Goal: Task Accomplishment & Management: Use online tool/utility

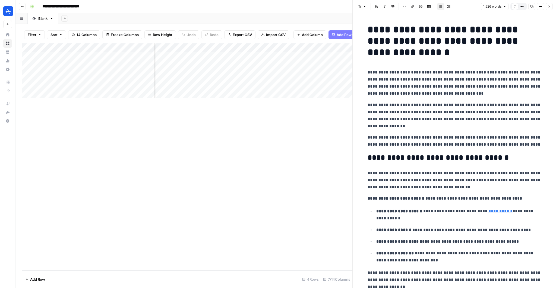
scroll to position [0, 236]
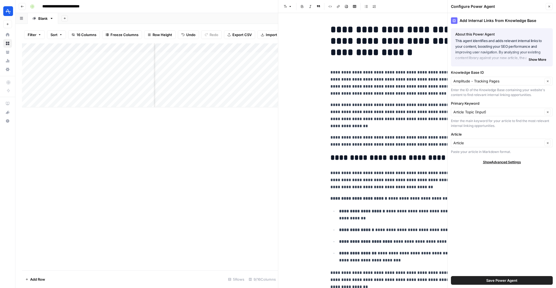
scroll to position [544, 0]
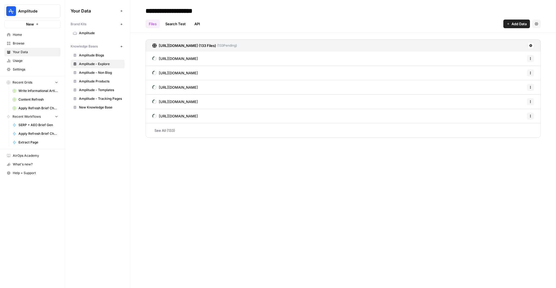
click at [100, 69] on link "Amplitude - Non Blog" at bounding box center [98, 72] width 54 height 9
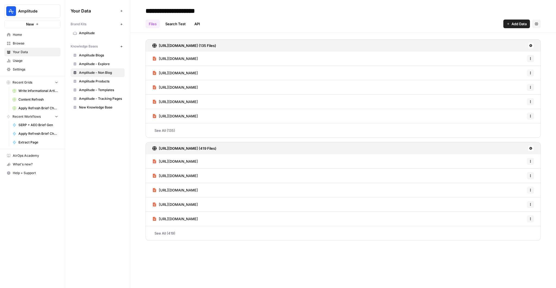
click at [96, 80] on span "Amplitude Products" at bounding box center [100, 81] width 43 height 5
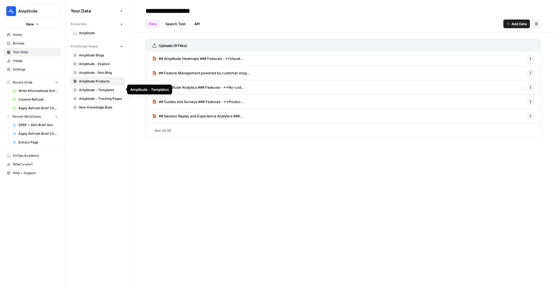
click at [94, 88] on span "Amplitude - Templates" at bounding box center [100, 90] width 43 height 5
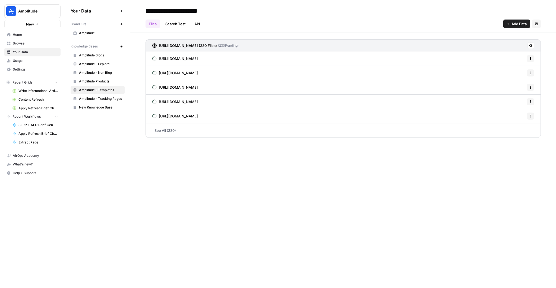
click at [93, 91] on span "Amplitude - Templates" at bounding box center [100, 90] width 43 height 5
click at [91, 98] on span "Amplitude - Tracking Pages" at bounding box center [100, 98] width 43 height 5
click at [16, 64] on link "Usage" at bounding box center [32, 60] width 56 height 9
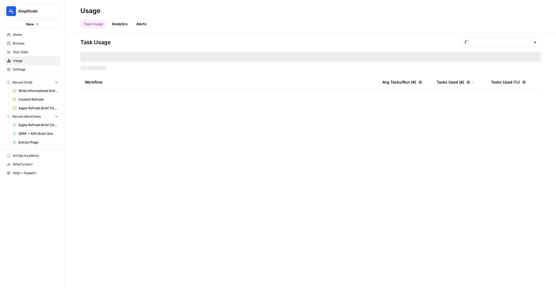
type input "August Tasks"
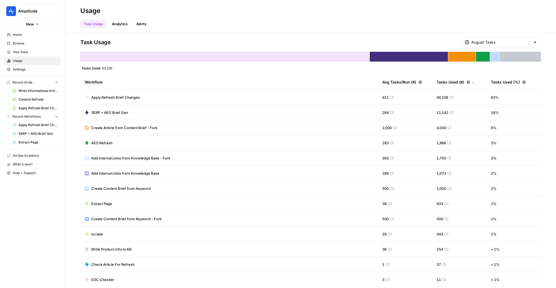
click at [24, 53] on span "Your Data" at bounding box center [35, 52] width 45 height 5
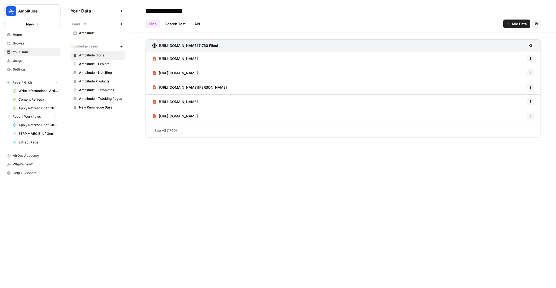
click at [24, 44] on span "Browse" at bounding box center [35, 43] width 45 height 5
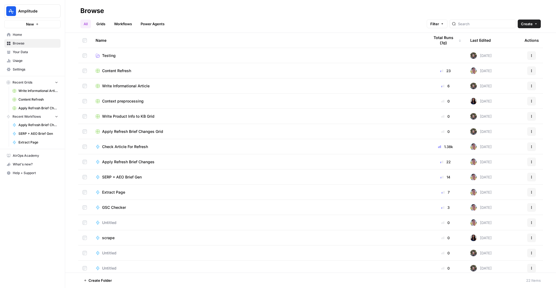
click at [109, 56] on span "Testing" at bounding box center [109, 55] width 14 height 5
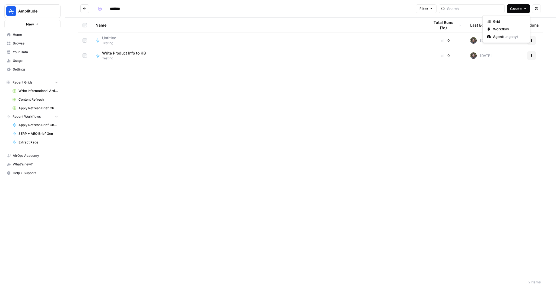
click at [514, 5] on button "Create" at bounding box center [518, 8] width 23 height 9
click at [500, 30] on span "Workflow" at bounding box center [508, 28] width 30 height 5
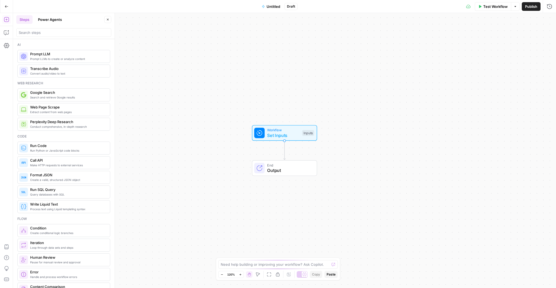
click at [8, 20] on icon "button" at bounding box center [6, 19] width 5 height 5
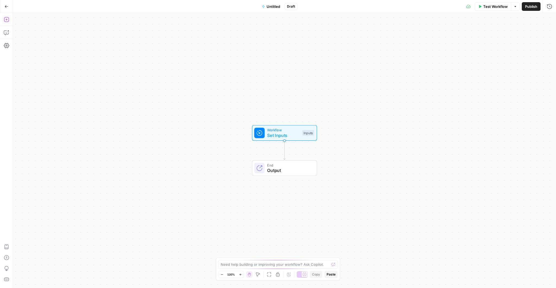
click at [8, 20] on icon "button" at bounding box center [6, 19] width 5 height 5
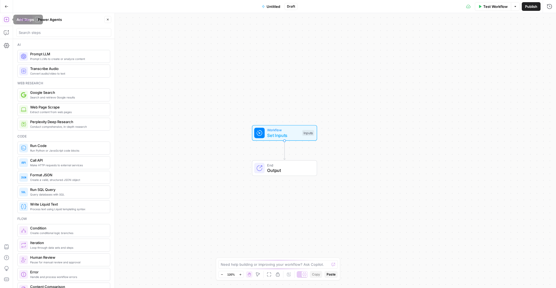
click at [55, 16] on button "Power Agents" at bounding box center [50, 19] width 30 height 9
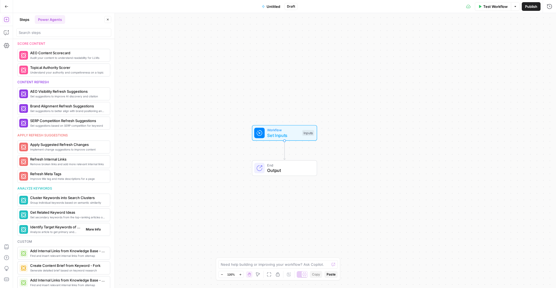
scroll to position [190, 0]
click at [52, 196] on span "Cluster Keywords into Search Clusters" at bounding box center [55, 197] width 51 height 5
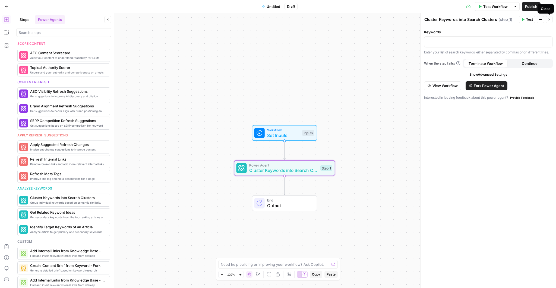
click at [551, 18] on button "Close" at bounding box center [548, 19] width 7 height 7
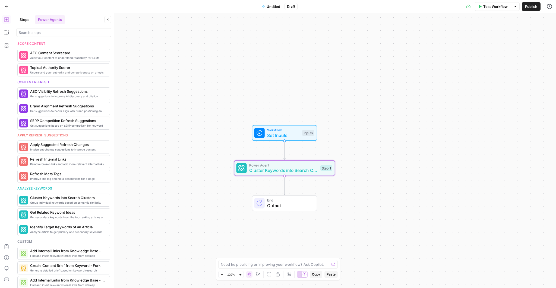
click at [8, 9] on button "Go Back" at bounding box center [7, 7] width 10 height 10
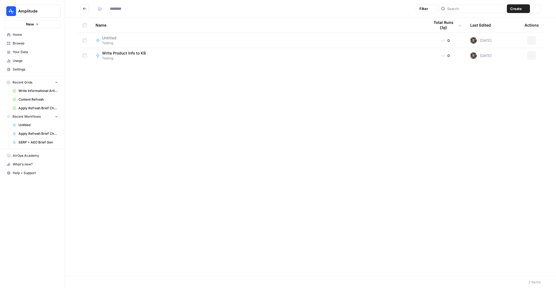
type input "*******"
click at [516, 10] on span "Create" at bounding box center [516, 8] width 12 height 5
click at [257, 153] on div "Name Total Runs (7d) Last Edited Actions Untitled Testing 0 [DATE] Actions Writ…" at bounding box center [310, 147] width 491 height 258
click at [38, 23] on icon "button" at bounding box center [37, 24] width 3 height 3
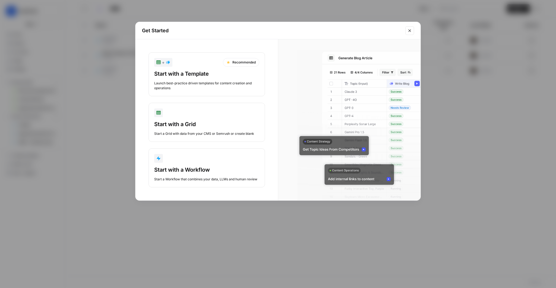
click at [208, 76] on div "Start with a Template" at bounding box center [206, 74] width 105 height 8
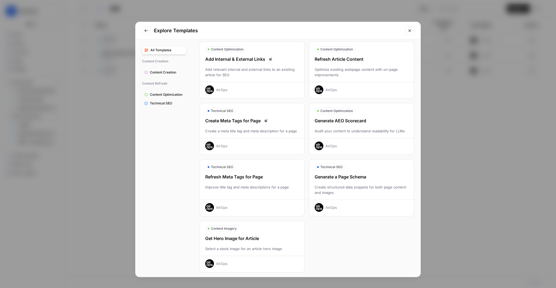
scroll to position [81, 0]
click at [90, 79] on div "Explore Templates All Templates Content Creation Content Creation Content Refre…" at bounding box center [278, 144] width 556 height 288
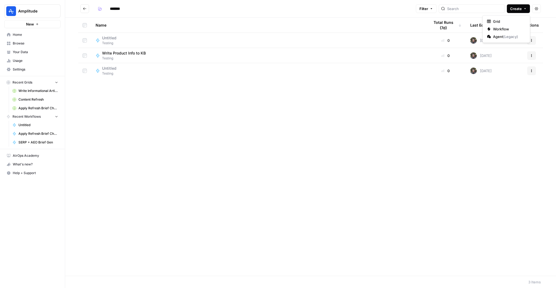
click at [518, 11] on button "Create" at bounding box center [518, 8] width 23 height 9
drag, startPoint x: 497, startPoint y: 33, endPoint x: 497, endPoint y: 30, distance: 3.9
click at [497, 30] on div "Grid Workflow Agent ( Legacy )" at bounding box center [506, 29] width 48 height 28
click at [497, 30] on span "Workflow" at bounding box center [508, 28] width 30 height 5
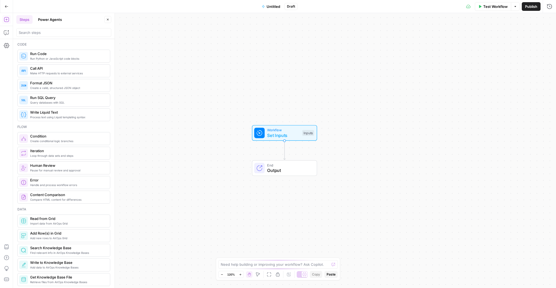
scroll to position [92, 0]
click at [47, 24] on header "Steps Power Agents Close" at bounding box center [63, 26] width 101 height 26
click at [46, 18] on button "Power Agents" at bounding box center [50, 19] width 30 height 9
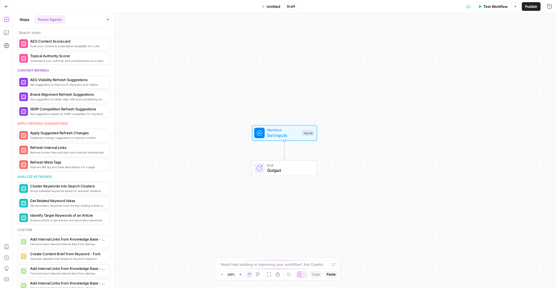
scroll to position [202, 0]
click at [49, 189] on span "Group individual keywords based on semantic similarity" at bounding box center [55, 191] width 51 height 4
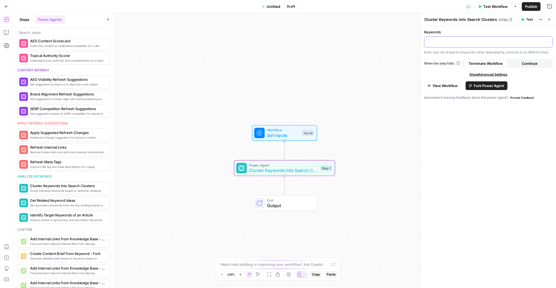
click at [458, 40] on p at bounding box center [488, 41] width 122 height 5
click at [293, 133] on span "Set Inputs" at bounding box center [283, 135] width 32 height 7
click at [549, 20] on icon "button" at bounding box center [549, 20] width 2 height 2
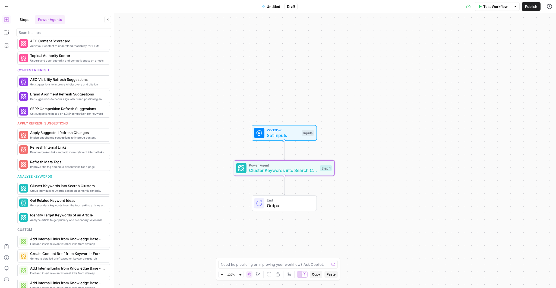
click at [293, 131] on span "Workflow" at bounding box center [283, 130] width 32 height 5
click at [293, 131] on span "Workflow" at bounding box center [282, 130] width 32 height 5
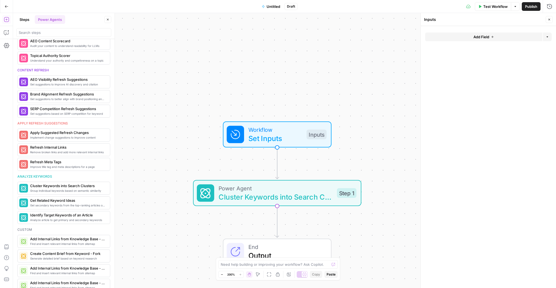
click at [480, 42] on div "Add Field Options" at bounding box center [488, 39] width 126 height 13
click at [480, 37] on span "Add Field" at bounding box center [481, 36] width 16 height 5
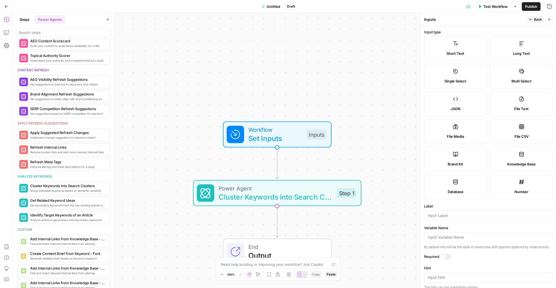
click at [463, 54] on span "Short Text" at bounding box center [455, 53] width 18 height 5
click at [445, 215] on input "Label" at bounding box center [488, 215] width 122 height 5
type input "Keyword"
click at [387, 195] on div "Workflow Set Inputs Inputs Power Agent Cluster Keywords into Search Clusters St…" at bounding box center [284, 150] width 543 height 275
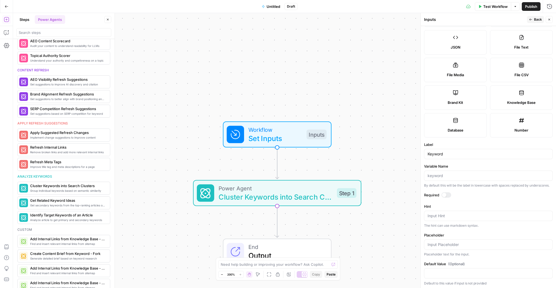
click at [367, 142] on div "Workflow Set Inputs Inputs Power Agent Cluster Keywords into Search Clusters St…" at bounding box center [284, 150] width 543 height 275
click at [281, 195] on span "Cluster Keywords into Search Clusters" at bounding box center [275, 197] width 114 height 11
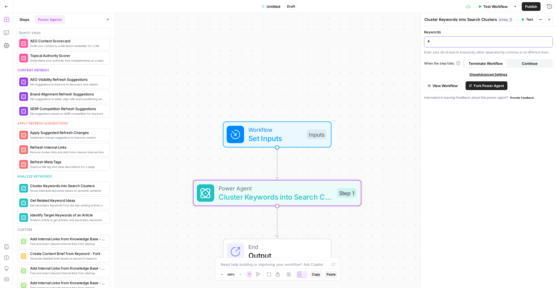
click at [446, 40] on p "*" at bounding box center [488, 41] width 122 height 5
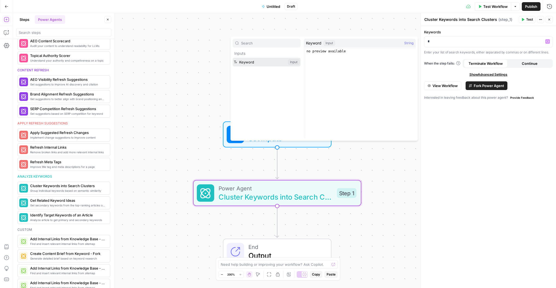
click at [272, 65] on button "Select variable Keyword" at bounding box center [267, 62] width 68 height 9
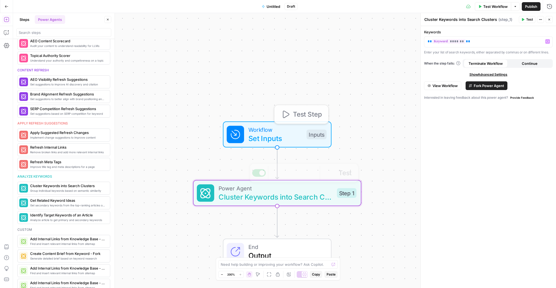
click at [362, 187] on div "Workflow Set Inputs Inputs Test Step Power Agent Cluster Keywords into Search C…" at bounding box center [284, 150] width 543 height 275
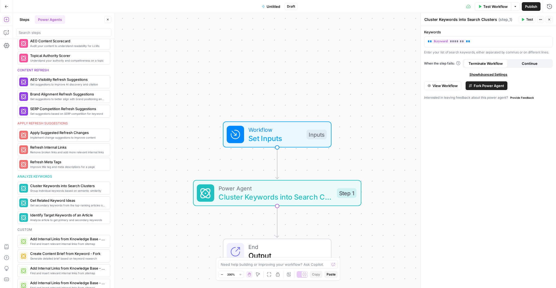
click at [313, 196] on span "Cluster Keywords into Search Clusters" at bounding box center [275, 197] width 114 height 11
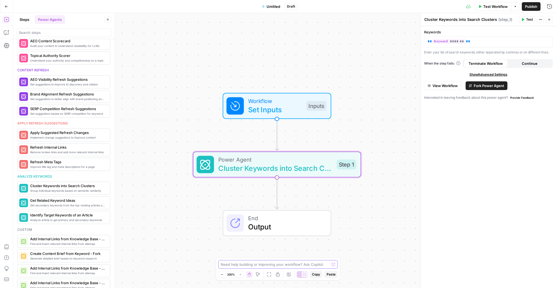
click at [260, 263] on textarea at bounding box center [275, 264] width 109 height 5
type textarea "can you format the output of step 1 to be a doc"
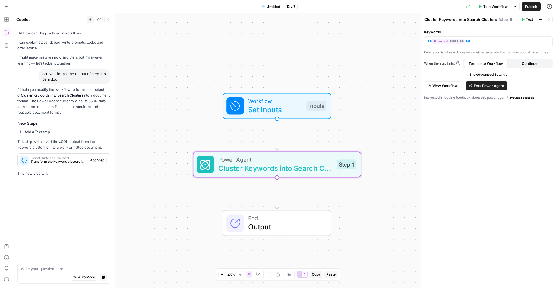
scroll to position [0, 0]
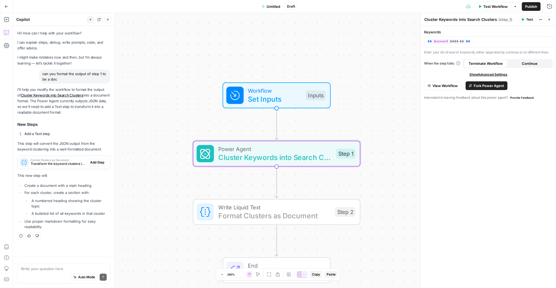
click at [98, 162] on span "Add Step" at bounding box center [97, 162] width 14 height 5
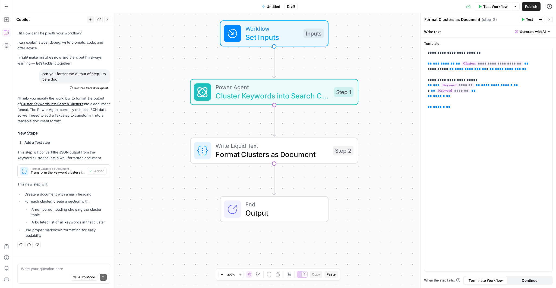
click at [489, 6] on span "Test Workflow" at bounding box center [495, 6] width 24 height 5
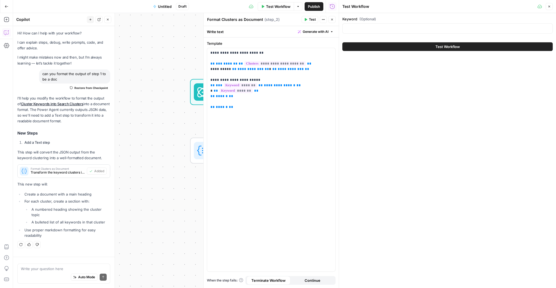
click at [398, 31] on div at bounding box center [447, 28] width 210 height 10
type input "Conversion Rate Optimization Platform"
click at [412, 50] on button "Test Workflow" at bounding box center [447, 46] width 210 height 9
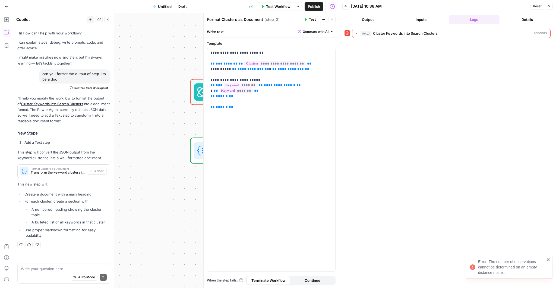
click at [356, 30] on button "step_1 Cluster Keywords into Search Clusters 8 seconds" at bounding box center [451, 33] width 198 height 9
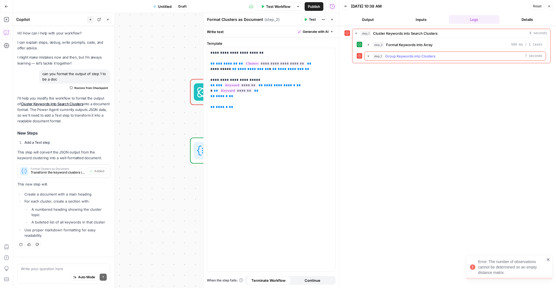
click at [398, 56] on span "Group Keywords into Clusters" at bounding box center [410, 55] width 50 height 5
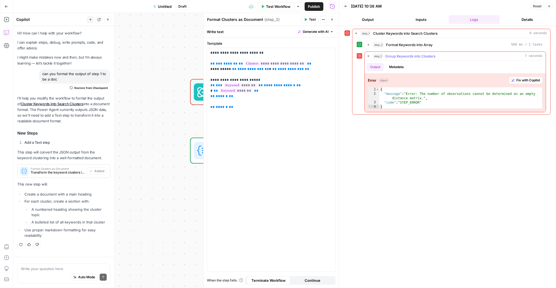
click at [530, 78] on span "Fix with Copilot" at bounding box center [528, 80] width 24 height 5
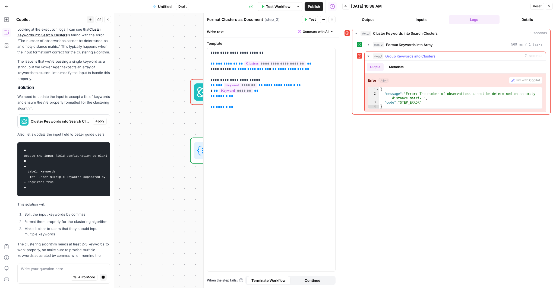
scroll to position [238, 0]
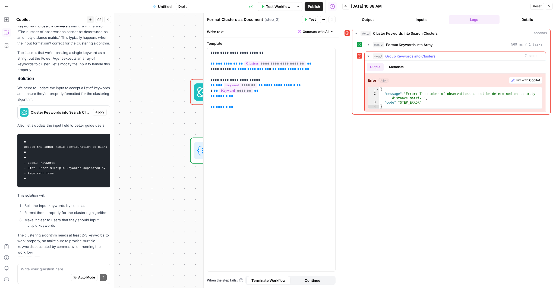
click at [525, 78] on span "Fix with Copilot" at bounding box center [528, 80] width 24 height 5
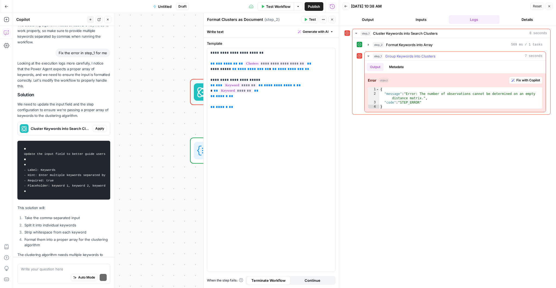
scroll to position [467, 0]
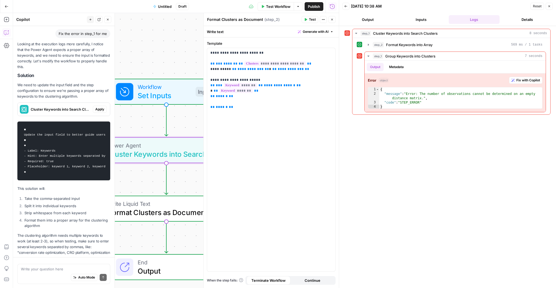
click at [95, 106] on button "Apply" at bounding box center [100, 109] width 14 height 7
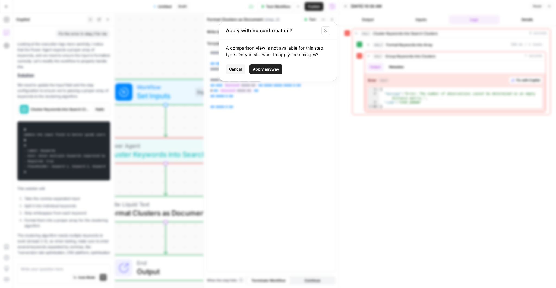
click at [264, 69] on span "Apply anyway" at bounding box center [266, 68] width 26 height 5
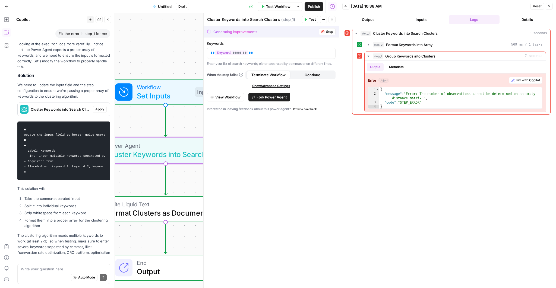
click at [97, 105] on div "Cluster Keywords into Search Clusters (step_1) Apply" at bounding box center [64, 109] width 92 height 9
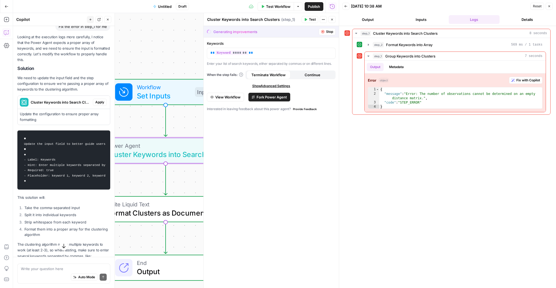
click at [101, 96] on div "Cluster Keywords into Search Clusters (step_1) Apply" at bounding box center [64, 102] width 92 height 13
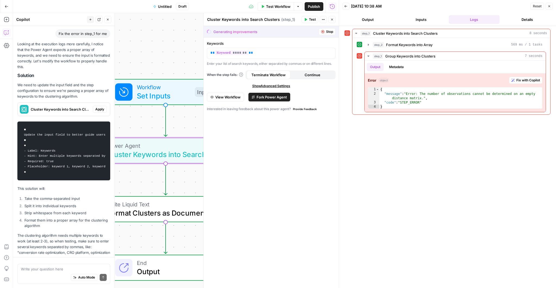
click at [99, 107] on span "Apply" at bounding box center [99, 109] width 9 height 5
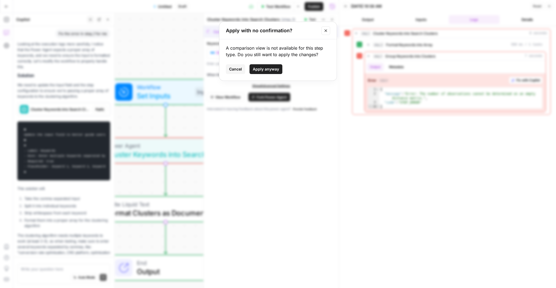
click at [263, 75] on div "A comparison view is not available for this step type. Do you still want to app…" at bounding box center [277, 59] width 117 height 41
click at [263, 70] on span "Apply anyway" at bounding box center [266, 68] width 26 height 5
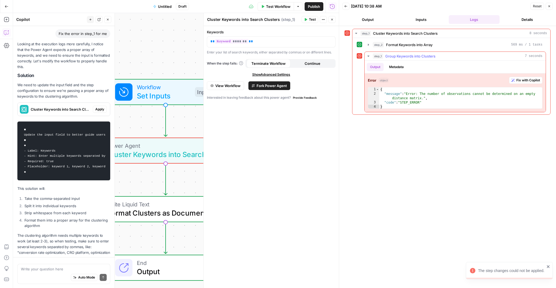
click at [529, 79] on span "Fix with Copilot" at bounding box center [528, 80] width 24 height 5
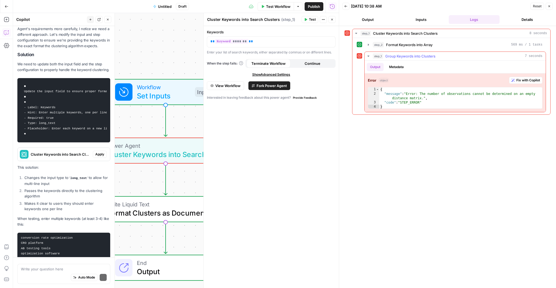
scroll to position [743, 0]
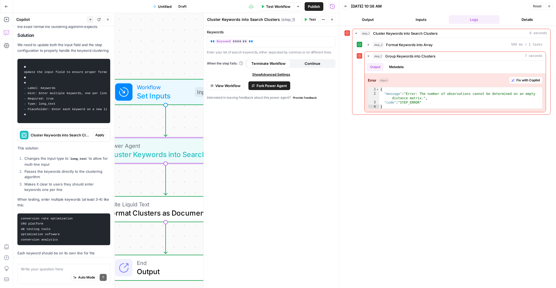
click at [100, 133] on span "Apply" at bounding box center [99, 135] width 9 height 5
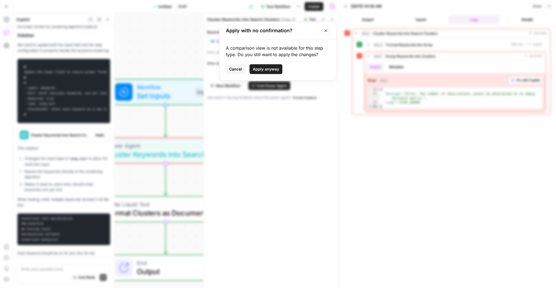
click at [269, 70] on span "Apply anyway" at bounding box center [266, 68] width 26 height 5
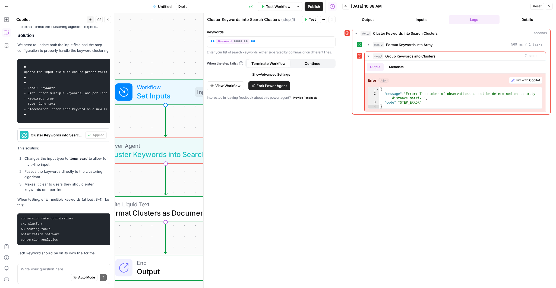
click at [154, 94] on span "Set Inputs" at bounding box center [164, 95] width 54 height 11
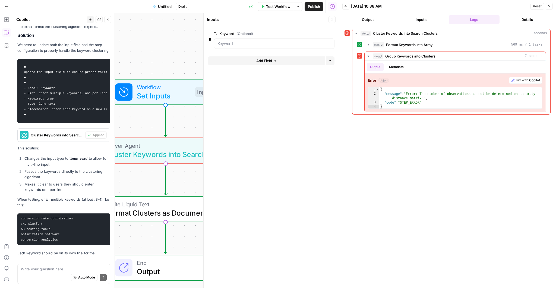
click at [136, 149] on span "Cluster Keywords into Search Clusters" at bounding box center [164, 154] width 114 height 11
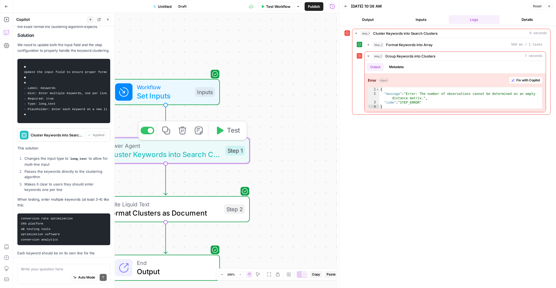
type textarea "Cluster Keywords into Search Clusters"
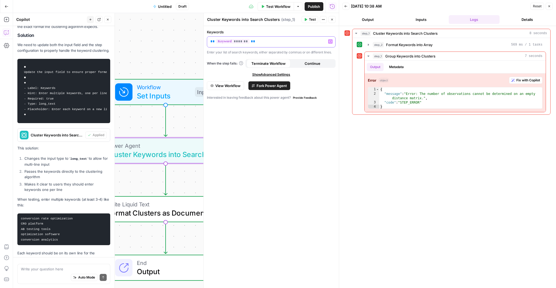
click at [270, 42] on p "** ******* **" at bounding box center [271, 41] width 122 height 5
click at [161, 94] on span "Set Inputs" at bounding box center [164, 95] width 54 height 11
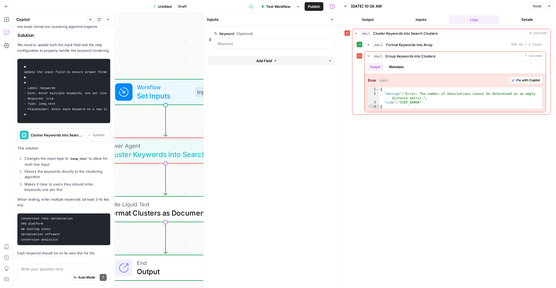
click at [151, 97] on span "Set Inputs" at bounding box center [164, 95] width 54 height 11
click at [315, 34] on span "edit field" at bounding box center [314, 33] width 12 height 4
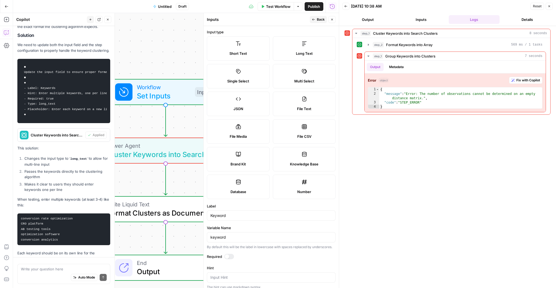
click at [306, 48] on label "Long Text" at bounding box center [304, 48] width 63 height 24
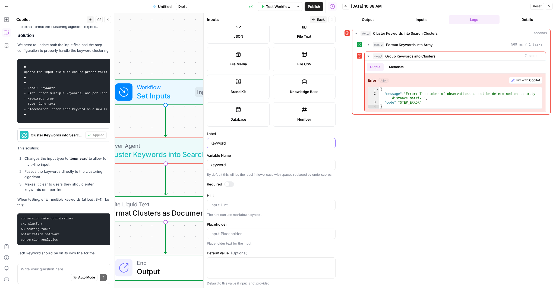
click at [237, 142] on input "Keyword" at bounding box center [271, 143] width 122 height 5
type input "Keywords"
click at [320, 19] on span "Back" at bounding box center [321, 19] width 8 height 5
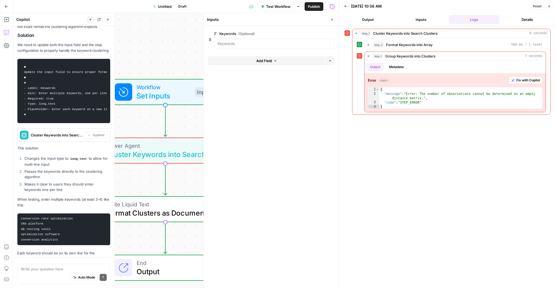
click at [158, 68] on div "Workflow Set Inputs Inputs Error Power Agent Cluster Keywords into Search Clust…" at bounding box center [176, 150] width 326 height 275
click at [154, 88] on span "Workflow" at bounding box center [163, 87] width 54 height 9
click at [264, 3] on button "Test Workflow" at bounding box center [275, 6] width 36 height 9
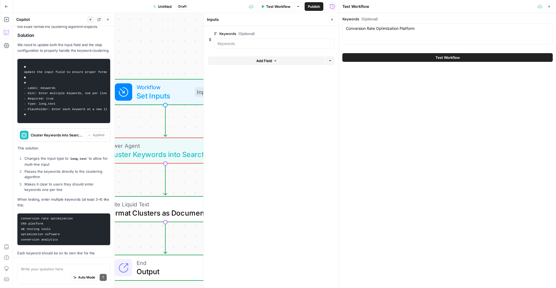
click at [438, 24] on div "Conversion Rate Optimization Platform Conversion Rate Optimization Platform" at bounding box center [447, 33] width 210 height 21
click at [429, 35] on div "Conversion Rate Optimization Platform Conversion Rate Optimization Platform" at bounding box center [447, 33] width 210 height 21
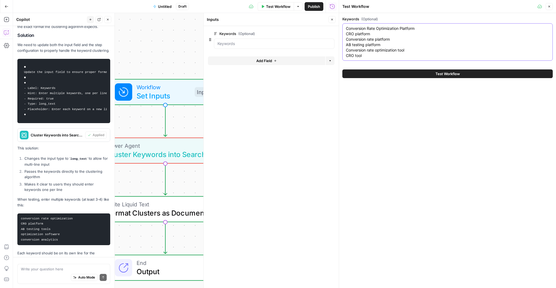
type textarea "Conversion Rate Optimization Platform CRO platform Conversion rate platform AB …"
click at [456, 70] on button "Test Workflow" at bounding box center [447, 73] width 210 height 9
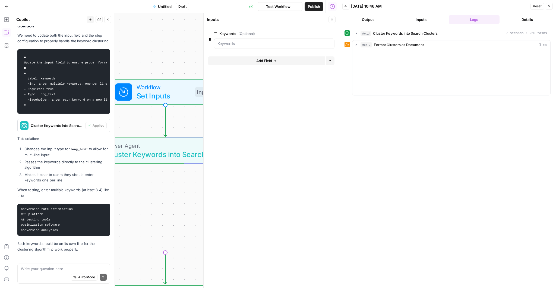
scroll to position [769, 0]
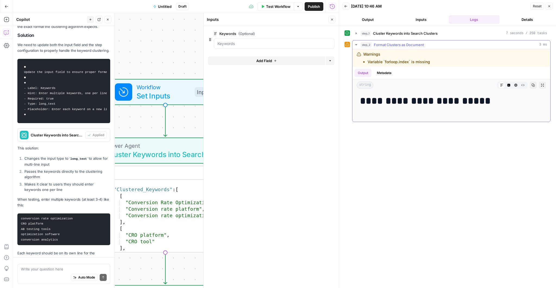
click at [491, 61] on div "Warnings Variable `forloop.index` is missing" at bounding box center [451, 57] width 198 height 17
click at [152, 142] on span "Power Agent" at bounding box center [164, 145] width 114 height 9
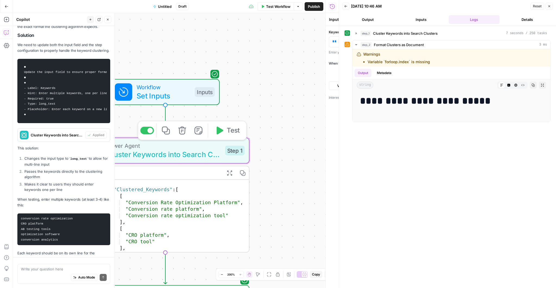
type textarea "Cluster Keywords into Search Clusters"
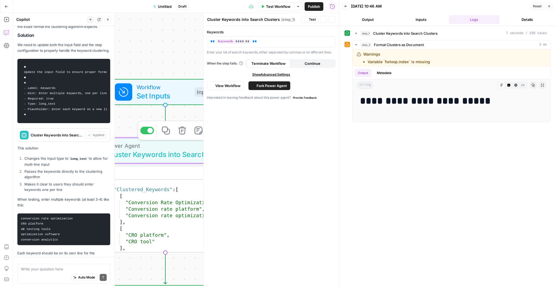
click at [155, 94] on span "Set Inputs" at bounding box center [163, 95] width 54 height 11
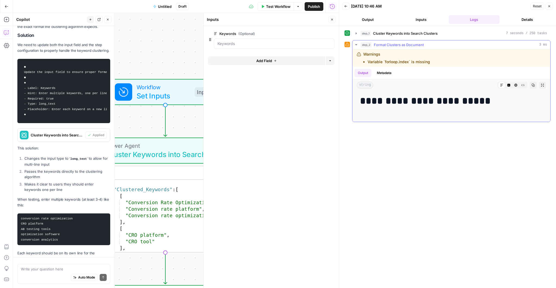
click at [424, 50] on div "Warnings Variable `forloop.index` is missing" at bounding box center [451, 57] width 198 height 17
click at [368, 52] on div "Warnings Variable `forloop.index` is missing" at bounding box center [396, 58] width 67 height 13
drag, startPoint x: 368, startPoint y: 52, endPoint x: 440, endPoint y: 68, distance: 73.7
click at [440, 68] on div "**********" at bounding box center [451, 85] width 198 height 72
copy div "Warnings Variable `forloop.index` is missing Output Metadata"
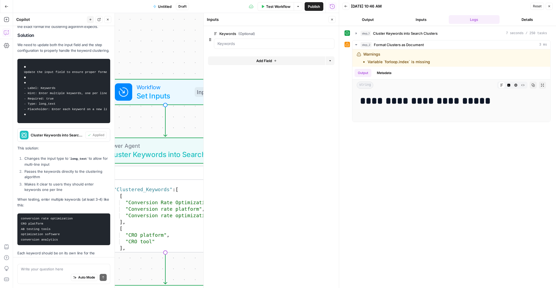
click at [551, 2] on div "Reset Close" at bounding box center [541, 6] width 22 height 8
click at [549, 5] on icon "button" at bounding box center [548, 6] width 3 height 3
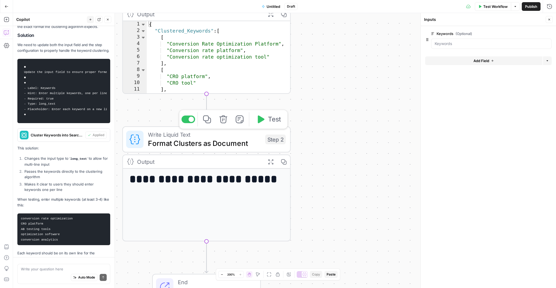
click at [243, 160] on div "Output" at bounding box center [199, 161] width 124 height 9
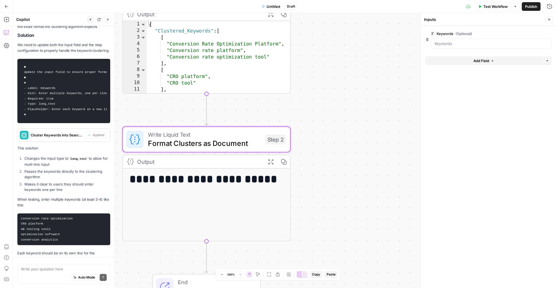
click at [273, 163] on icon "button" at bounding box center [270, 161] width 5 height 5
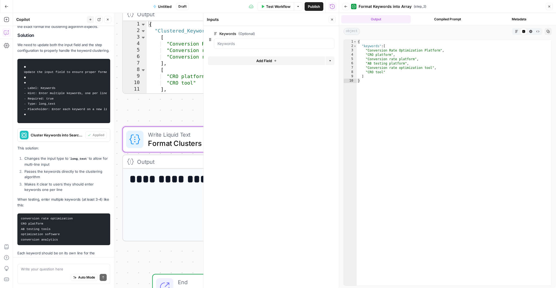
click at [459, 16] on button "Compiled Prompt" at bounding box center [447, 19] width 69 height 8
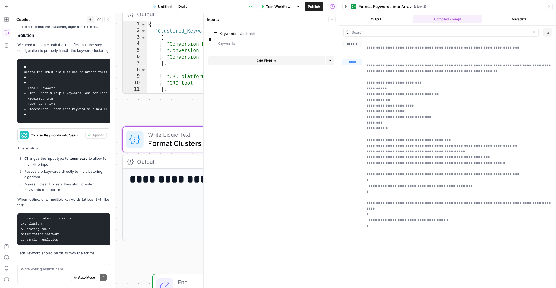
click at [365, 18] on button "Output" at bounding box center [375, 19] width 69 height 8
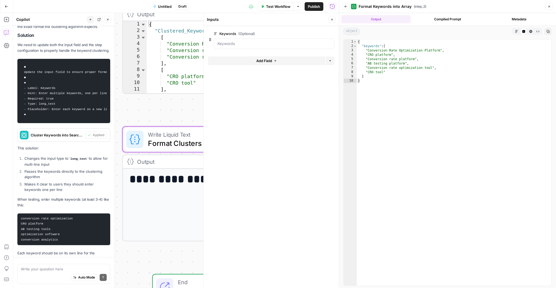
click at [548, 10] on div "Back Format Keywords into Array ( step_2 ) Close" at bounding box center [447, 6] width 210 height 9
click at [549, 7] on icon "button" at bounding box center [548, 6] width 3 height 3
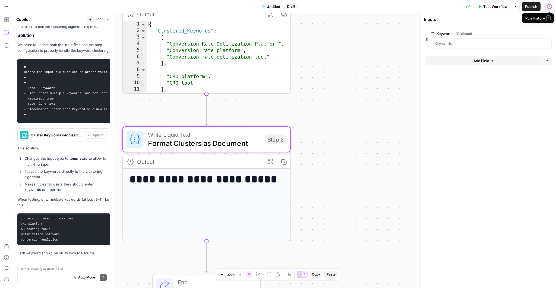
click at [488, 6] on span "Test Workflow" at bounding box center [495, 6] width 24 height 5
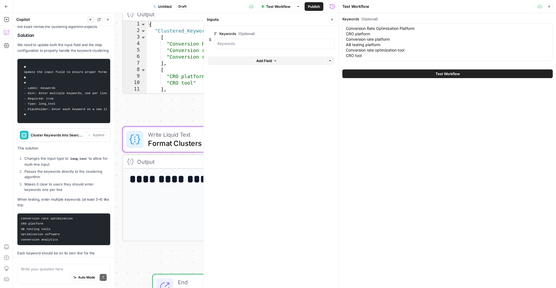
click at [452, 74] on span "Test Workflow" at bounding box center [447, 73] width 24 height 5
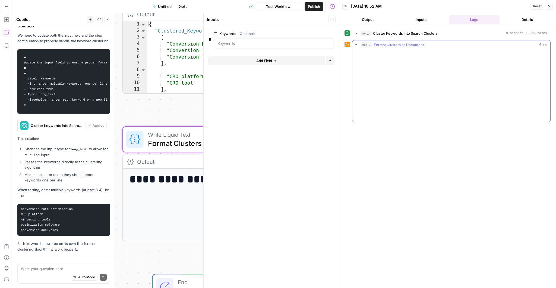
scroll to position [769, 0]
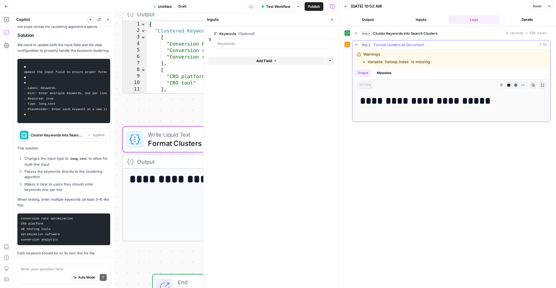
drag, startPoint x: 435, startPoint y: 61, endPoint x: 354, endPoint y: 52, distance: 81.4
click at [354, 52] on div "Warnings Variable `forloop.index` is missing" at bounding box center [451, 57] width 198 height 17
copy div "Warnings Variable `forloop.index` is missing"
click at [62, 267] on textarea at bounding box center [64, 268] width 86 height 5
click at [62, 270] on textarea at bounding box center [64, 268] width 86 height 5
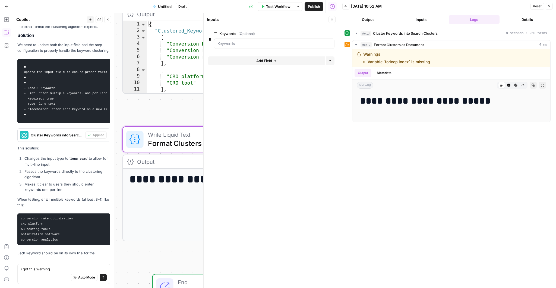
click at [329, 20] on button "Close" at bounding box center [331, 19] width 7 height 7
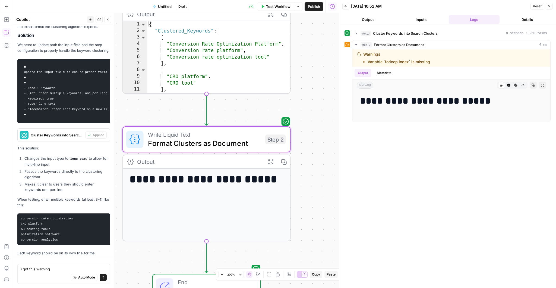
click at [66, 278] on div "Auto Mode Send" at bounding box center [64, 278] width 86 height 12
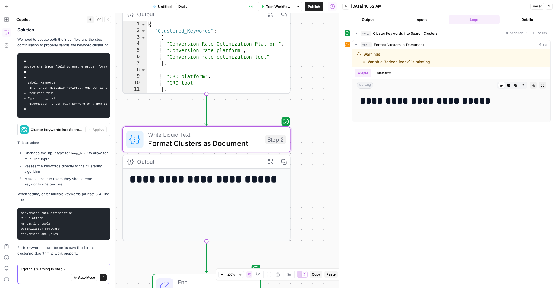
paste textarea "Warnings Variable `forloop.index` is missing"
type textarea "i got this warning in step 2: Warnings Variable `forloop.index` is missing"
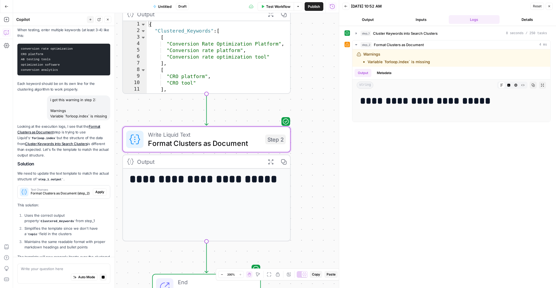
scroll to position [947, 0]
